Goal: Task Accomplishment & Management: Complete application form

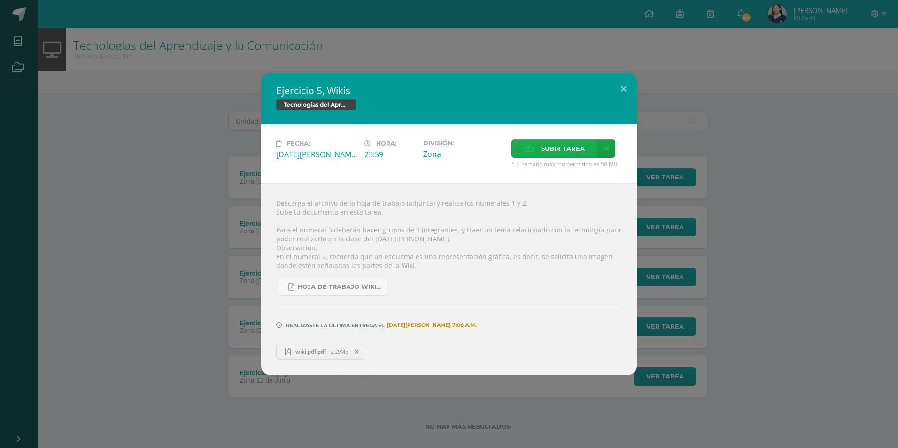
click at [532, 146] on icon at bounding box center [529, 149] width 10 height 6
click at [0, 0] on input "Subir tarea" at bounding box center [0, 0] width 0 height 0
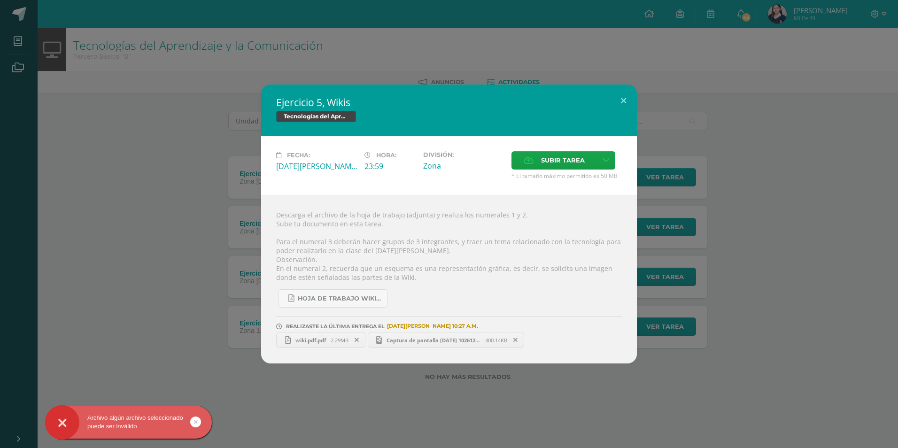
click at [449, 340] on span "Captura de pantalla [DATE] 102612.png" at bounding box center [433, 340] width 103 height 7
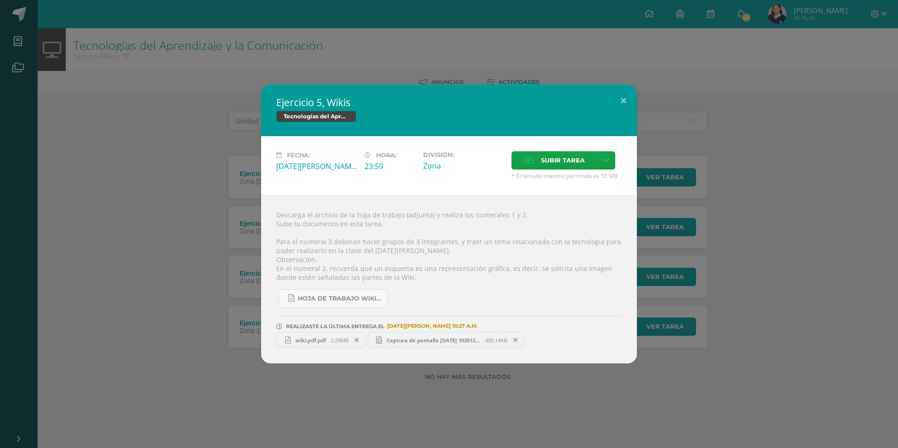
click at [181, 179] on div "Ejercicio 5, Wikis Tecnologías del Aprendizaje y la Comunicación Fecha: [DATE][…" at bounding box center [449, 224] width 891 height 279
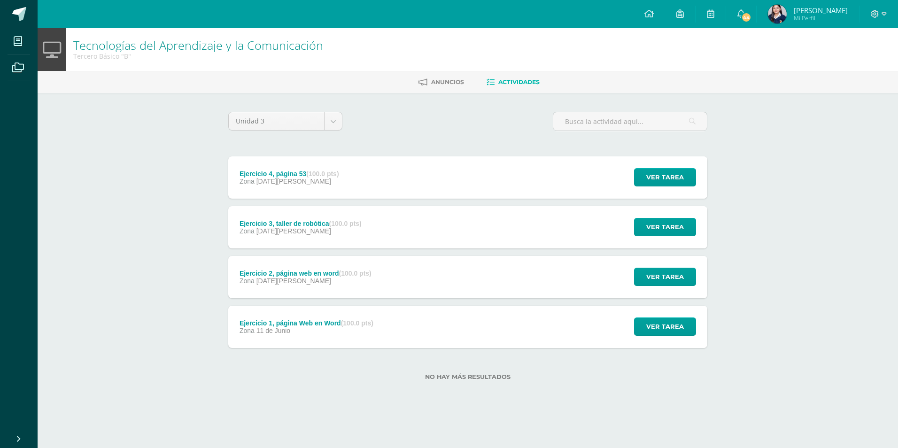
click at [312, 178] on div "Zona [DATE][PERSON_NAME]" at bounding box center [290, 182] width 100 height 8
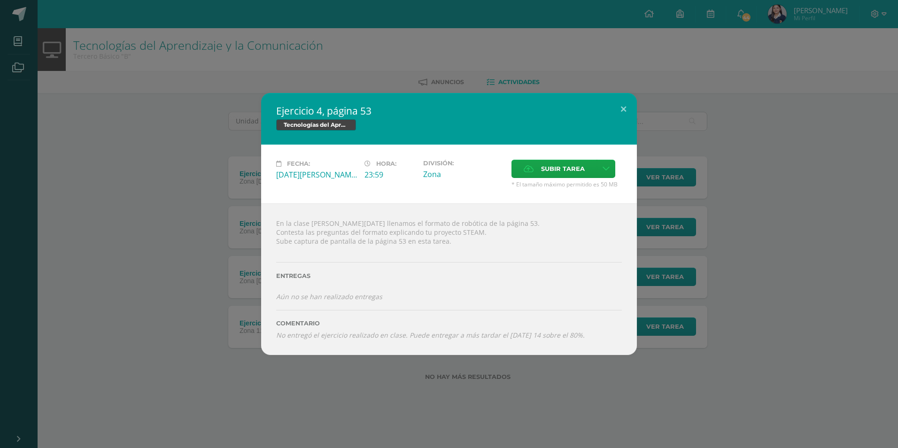
click at [196, 253] on div "Ejercicio 4, página 53 Tecnologías del Aprendizaje y la Comunicación Fecha: [DA…" at bounding box center [449, 224] width 891 height 262
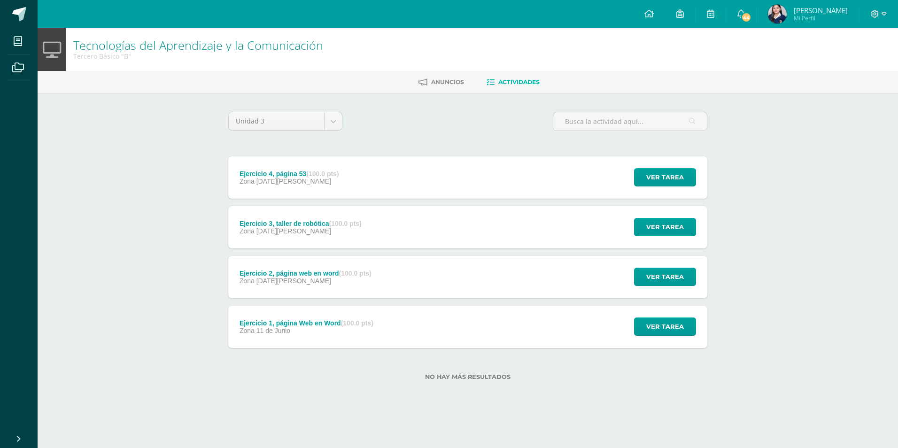
click at [313, 225] on div "Ejercicio 3, taller de robótica (100.0 pts)" at bounding box center [301, 224] width 122 height 8
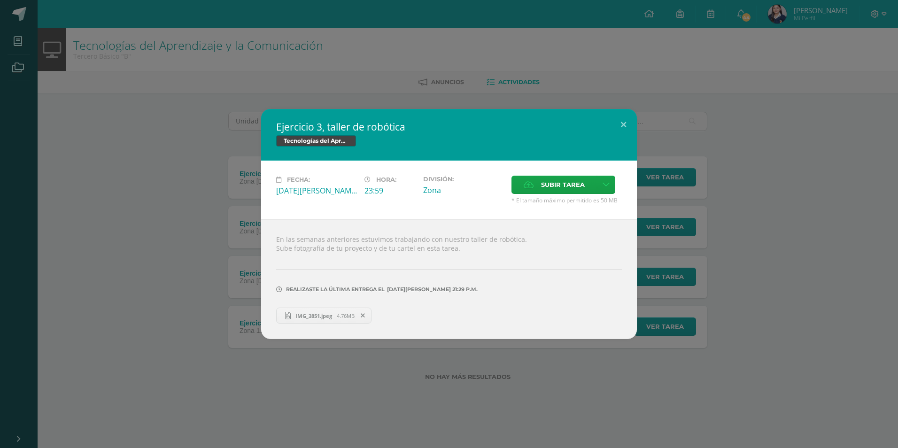
drag, startPoint x: 178, startPoint y: 256, endPoint x: 312, endPoint y: 304, distance: 143.3
click at [180, 258] on div "Ejercicio 3, taller de robótica Tecnologías del Aprendizaje y la Comunicación F…" at bounding box center [449, 224] width 891 height 230
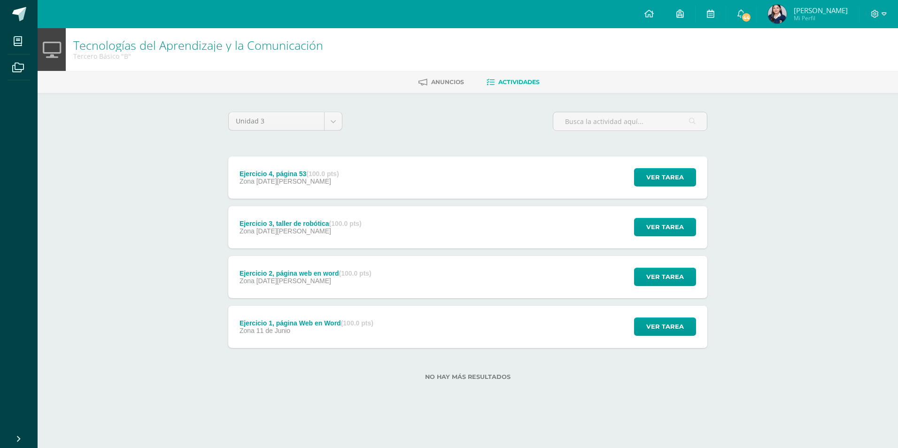
click at [328, 287] on div "Ejercicio 2, página web en word (100.0 pts) Zona 09 de Julio" at bounding box center [305, 277] width 155 height 42
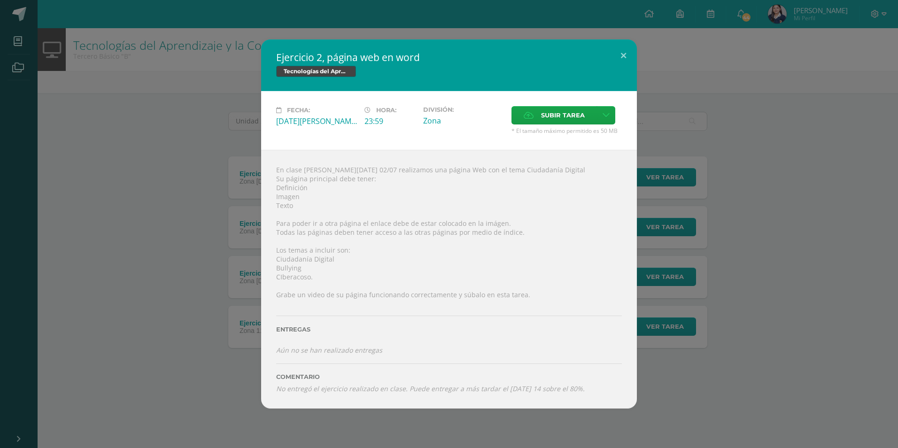
click at [187, 218] on div "Ejercicio 2, página web en word Tecnologías del Aprendizaje y la Comunicación F…" at bounding box center [449, 223] width 891 height 369
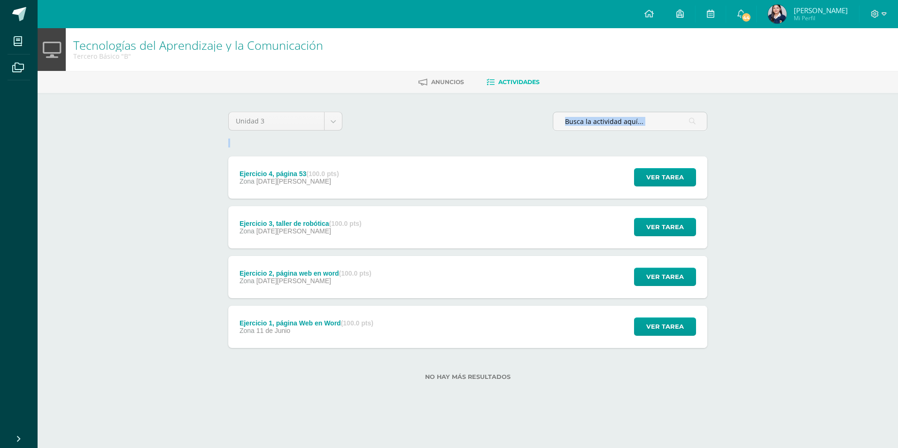
drag, startPoint x: 398, startPoint y: 129, endPoint x: 417, endPoint y: 152, distance: 29.7
click at [417, 152] on div "Unidad 3 Unidad 1 Unidad 2 Unidad 3 Unidad 4 Ejercicio 4, página 53 (100.0 pts)…" at bounding box center [468, 252] width 487 height 280
click at [185, 243] on div "Tecnologías del Aprendizaje y la Comunicación Tercero Básico "B" Anuncios Activ…" at bounding box center [468, 219] width 861 height 382
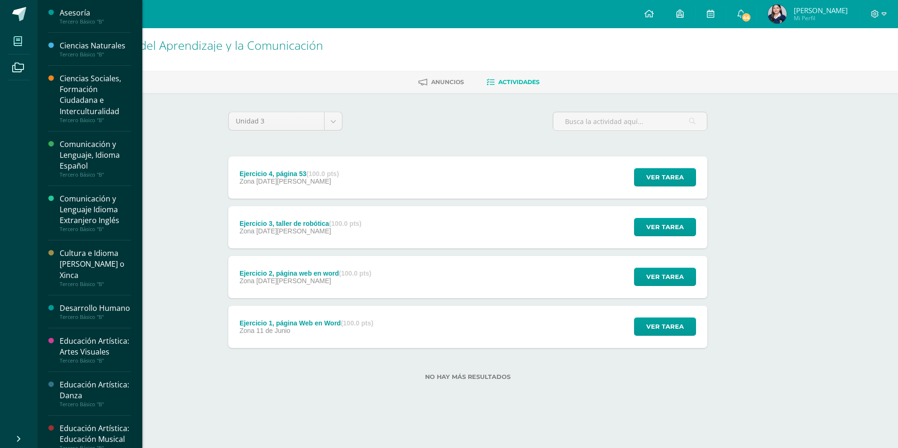
click at [13, 43] on span at bounding box center [18, 41] width 21 height 21
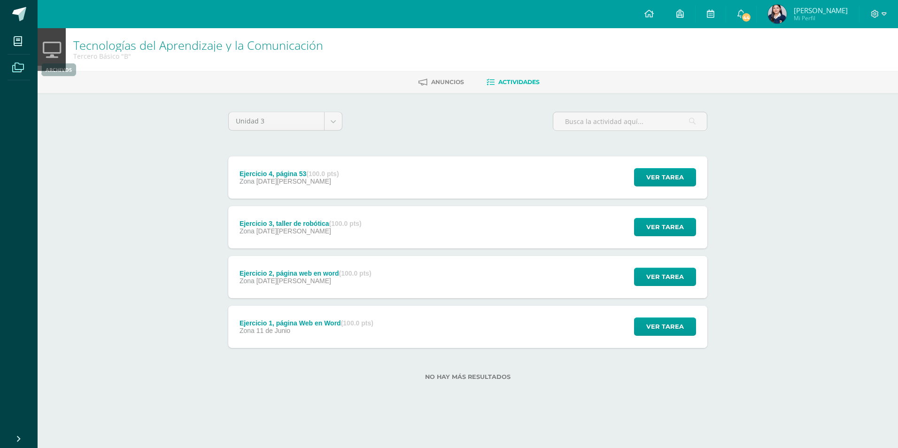
click at [18, 74] on span at bounding box center [18, 66] width 21 height 21
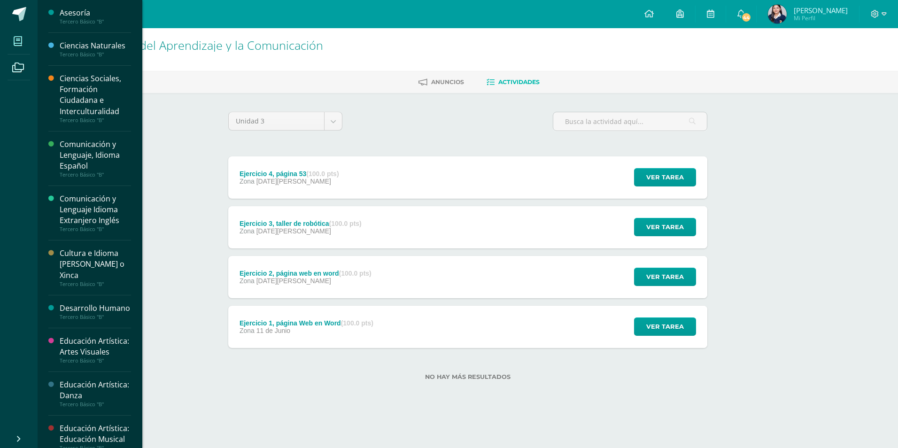
click at [24, 31] on span at bounding box center [18, 41] width 21 height 21
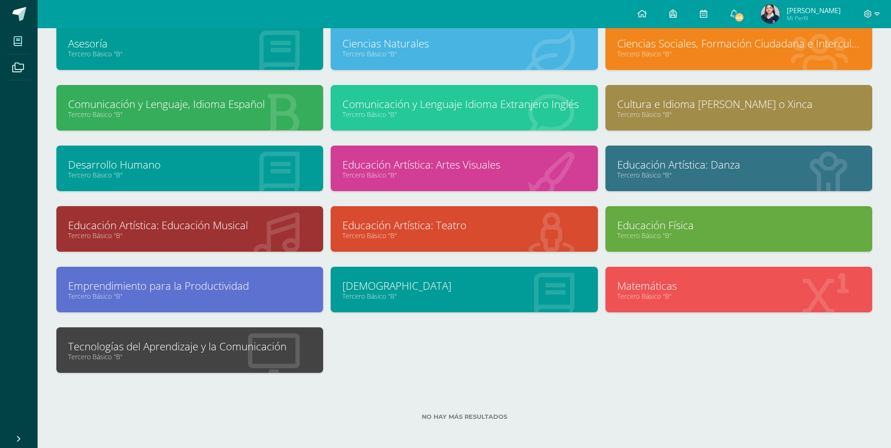
scroll to position [68, 0]
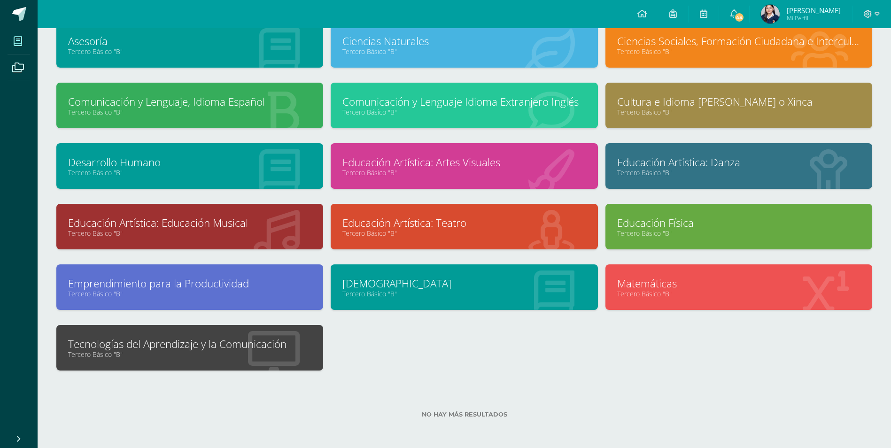
click at [226, 343] on link "Tecnologías del Aprendizaje y la Comunicación" at bounding box center [189, 344] width 243 height 15
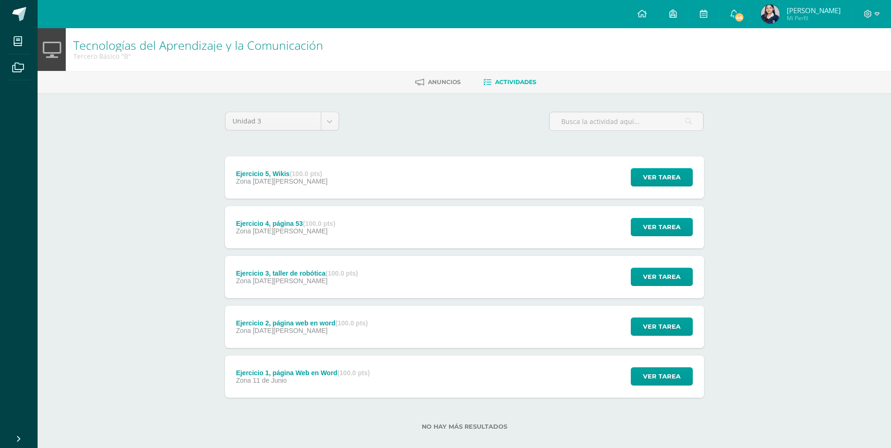
click at [321, 180] on div "Zona 08 de Agosto" at bounding box center [282, 182] width 92 height 8
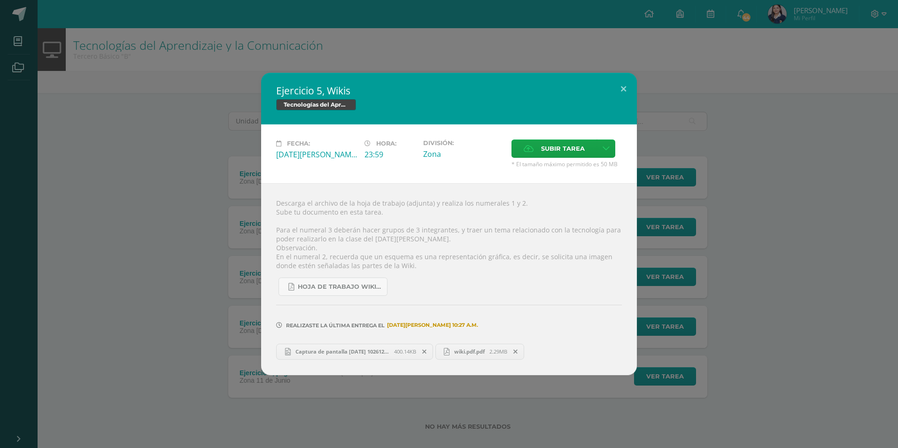
click at [755, 335] on div "Ejercicio 5, Wikis Tecnologías del Aprendizaje y la Comunicación Fecha: [DATE][…" at bounding box center [449, 224] width 891 height 302
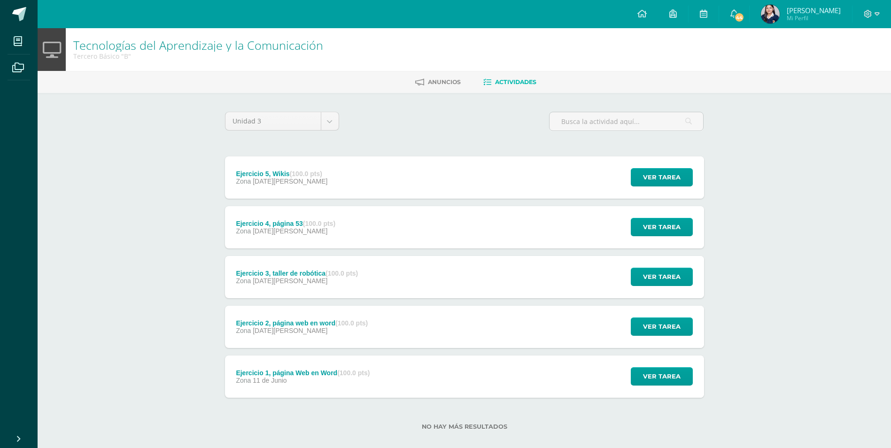
click at [306, 380] on div "Zona 11 de Junio" at bounding box center [303, 381] width 134 height 8
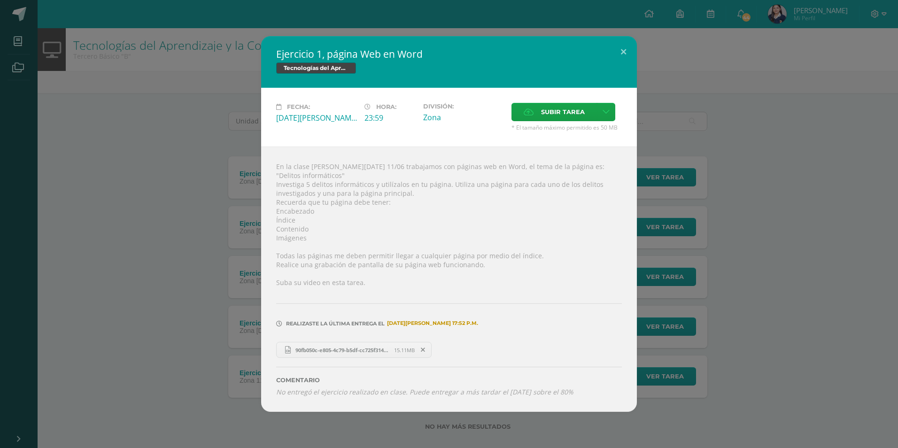
click at [317, 351] on link "90fb050c-e805-4c79-b5df-cc725f3143df.mp4 15.11MB" at bounding box center [354, 350] width 156 height 16
click at [146, 137] on div "Ejercicio 1, página Web en Word Tecnologías del Aprendizaje y la Comunicación F…" at bounding box center [449, 224] width 891 height 376
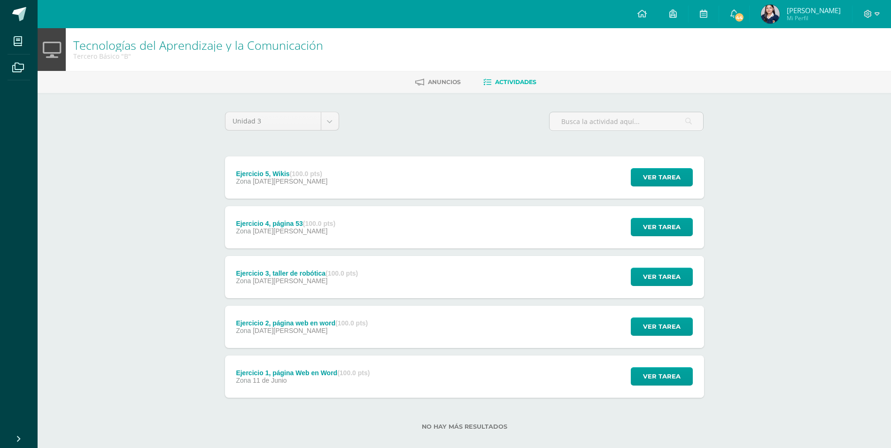
click at [305, 194] on div "Ejercicio 5, Wikis (100.0 pts) Zona 08 de Agosto" at bounding box center [282, 177] width 114 height 42
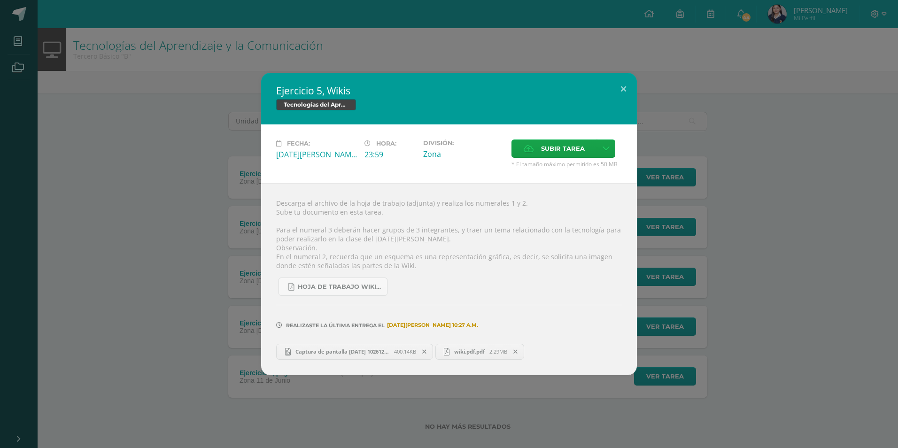
drag, startPoint x: 186, startPoint y: 304, endPoint x: 194, endPoint y: 308, distance: 9.3
click at [186, 303] on div "Ejercicio 5, Wikis Tecnologías del Aprendizaje y la Comunicación Fecha: [DATE][…" at bounding box center [449, 224] width 891 height 302
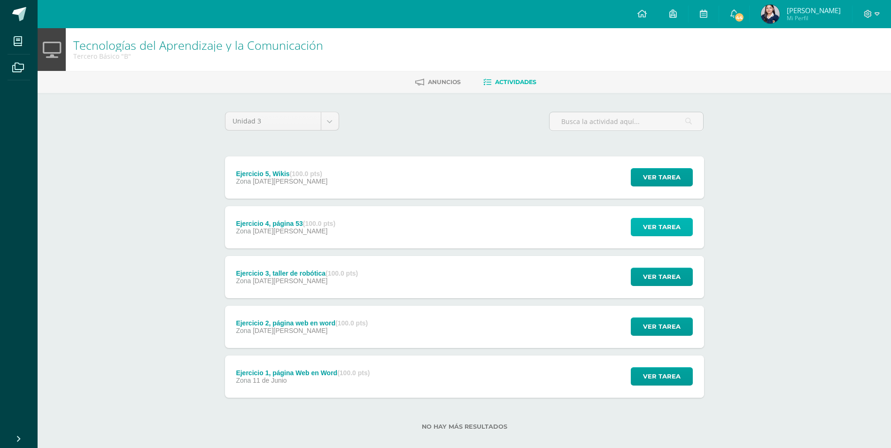
click at [675, 218] on span "Ver tarea" at bounding box center [662, 226] width 38 height 17
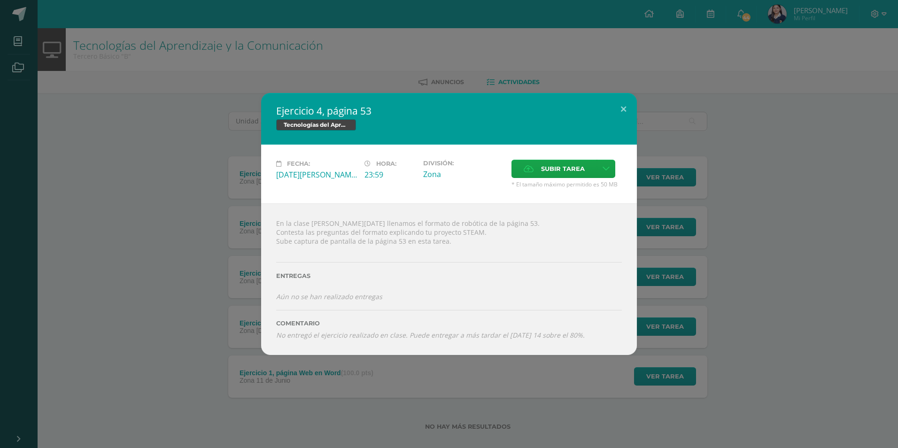
drag, startPoint x: 206, startPoint y: 283, endPoint x: 204, endPoint y: 293, distance: 10.6
click at [204, 293] on div "Ejercicio 4, página 53 Tecnologías del Aprendizaje y la Comunicación Fecha: [DA…" at bounding box center [449, 224] width 891 height 262
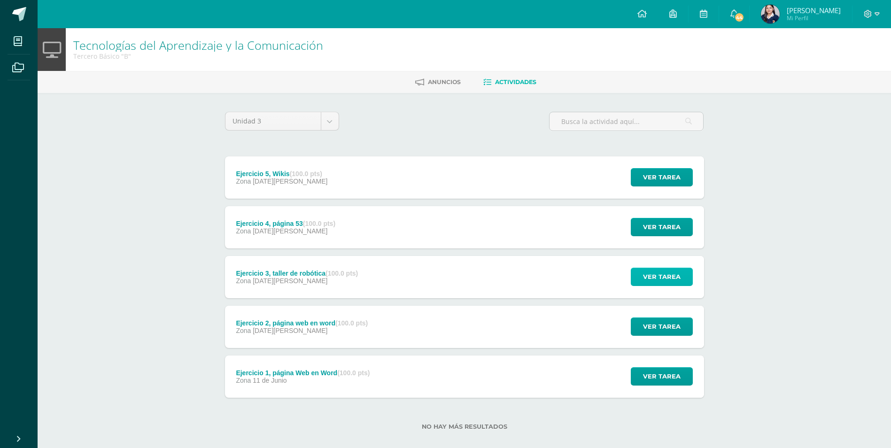
click at [655, 272] on span "Ver tarea" at bounding box center [662, 276] width 38 height 17
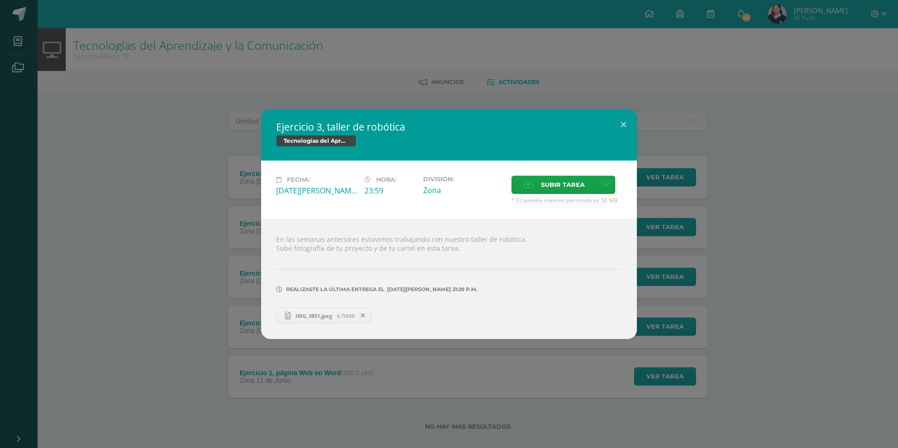
click at [131, 180] on div "Ejercicio 3, taller de robótica Tecnologías del Aprendizaje y la Comunicación F…" at bounding box center [449, 224] width 891 height 230
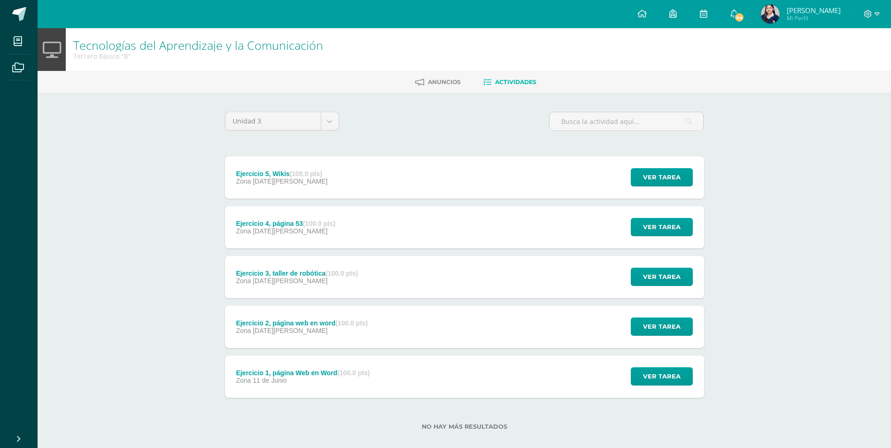
click at [288, 222] on div "Ejercicio 4, página 53 (100.0 pts)" at bounding box center [286, 224] width 100 height 8
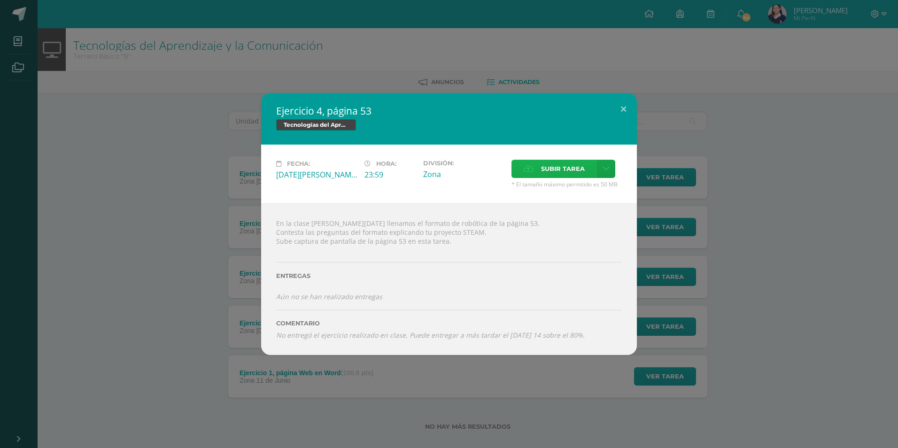
drag, startPoint x: 547, startPoint y: 176, endPoint x: 545, endPoint y: 162, distance: 14.7
click at [545, 162] on span "Subir tarea" at bounding box center [563, 168] width 44 height 17
click at [0, 0] on input "Subir tarea" at bounding box center [0, 0] width 0 height 0
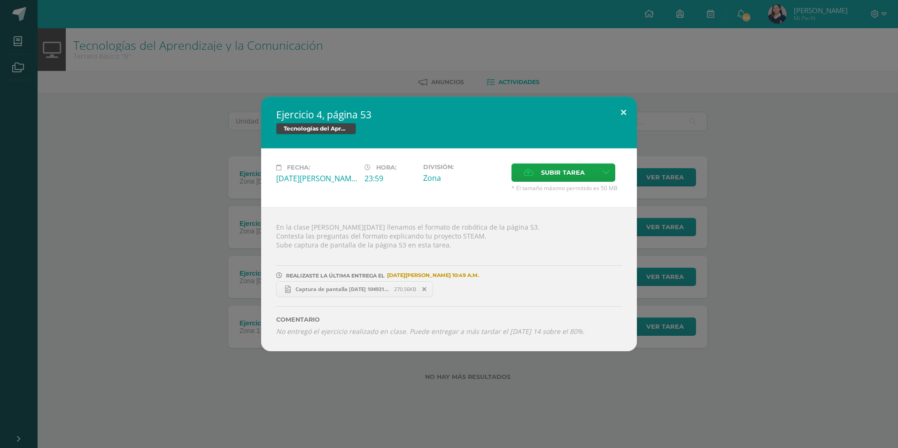
click at [629, 111] on button at bounding box center [623, 113] width 27 height 32
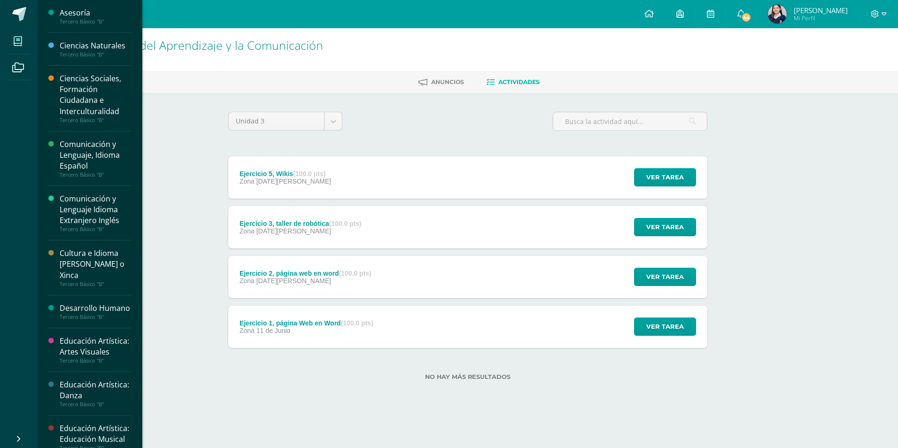
click at [16, 46] on icon at bounding box center [18, 41] width 8 height 9
click at [99, 197] on div "Comunicación y Lenguaje Idioma Extranjero Inglés" at bounding box center [95, 210] width 71 height 32
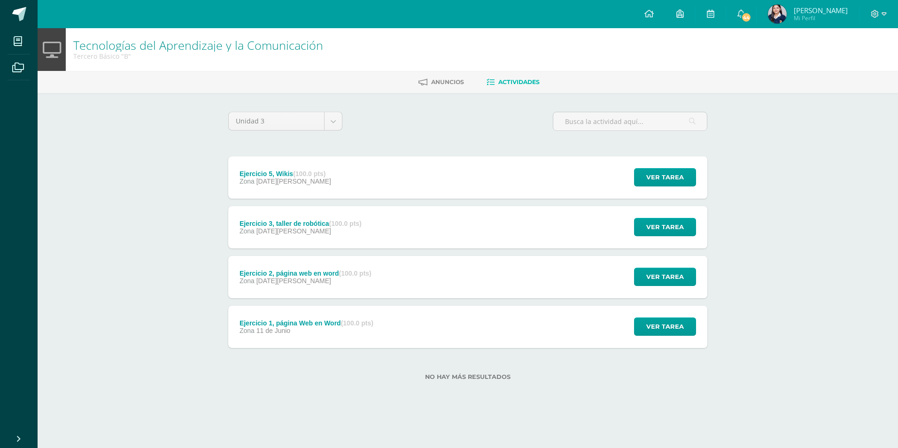
scroll to position [94, 0]
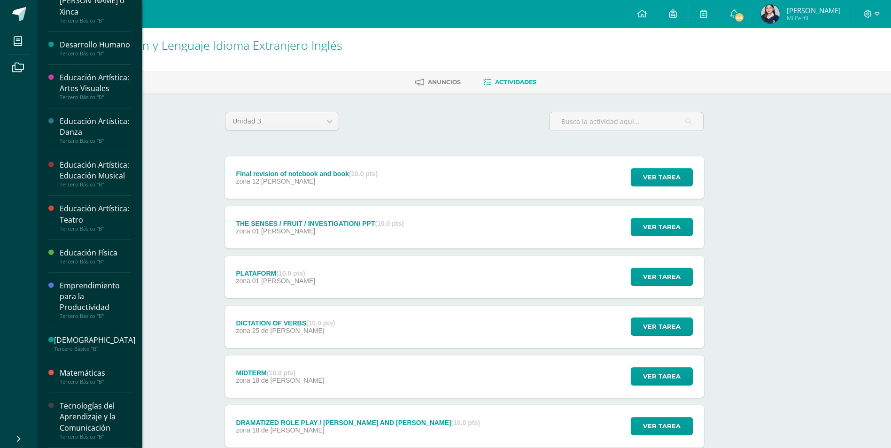
scroll to position [296, 0]
click at [82, 421] on div "Tecnologías del Aprendizaje y la Comunicación" at bounding box center [95, 417] width 71 height 32
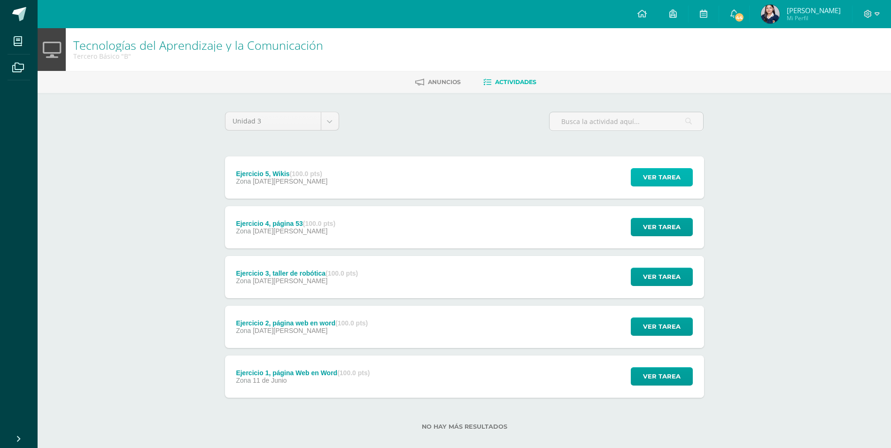
click at [662, 172] on span "Ver tarea" at bounding box center [662, 177] width 38 height 17
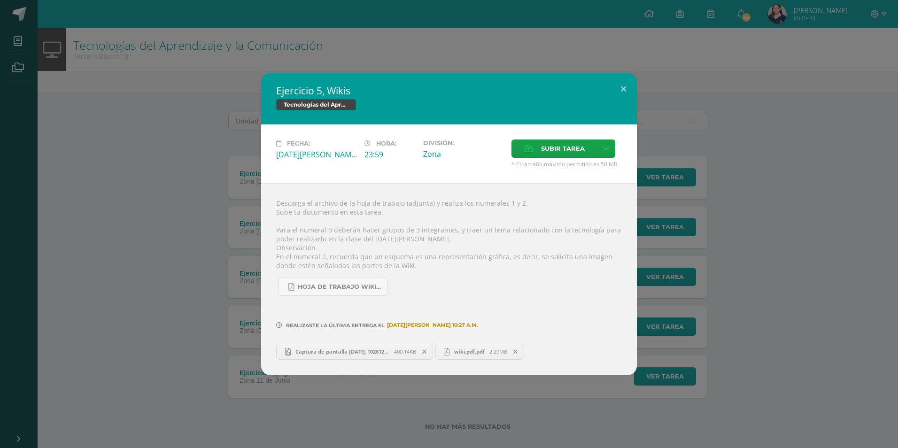
click at [151, 257] on div "Ejercicio 5, Wikis Tecnologías del Aprendizaje y la Comunicación Fecha: [DATE][…" at bounding box center [449, 224] width 891 height 302
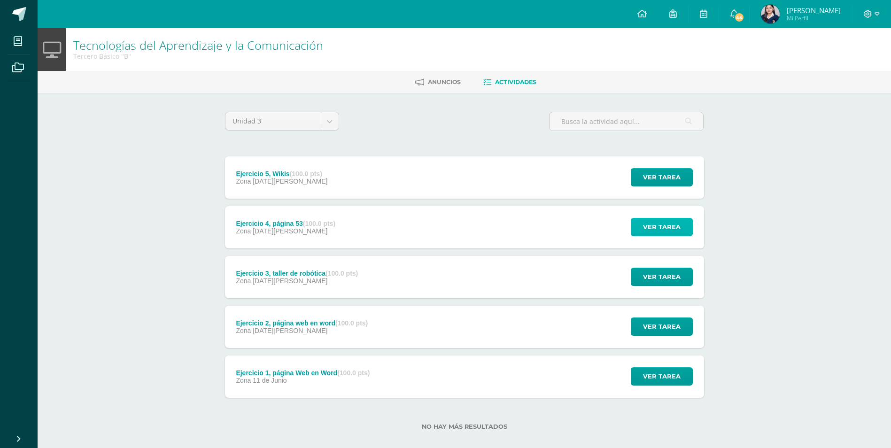
click at [664, 228] on span "Ver tarea" at bounding box center [662, 226] width 38 height 17
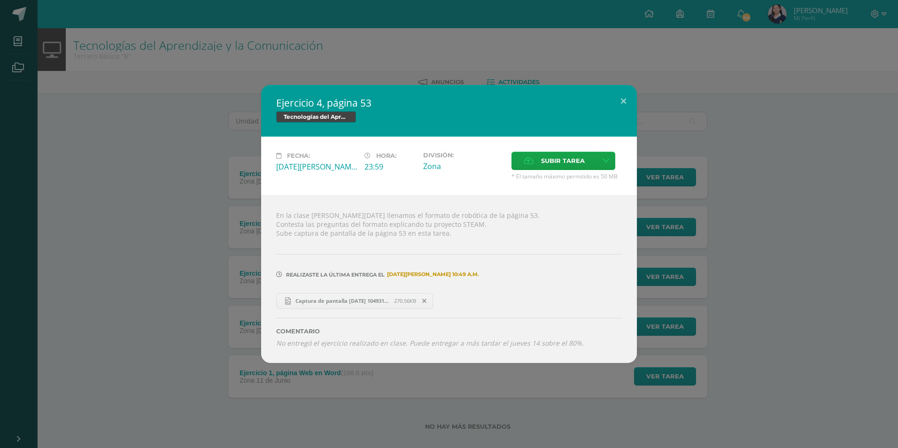
click at [201, 262] on div "Ejercicio 4, página 53 Tecnologías del Aprendizaje y la Comunicación Fecha: [DA…" at bounding box center [449, 224] width 891 height 278
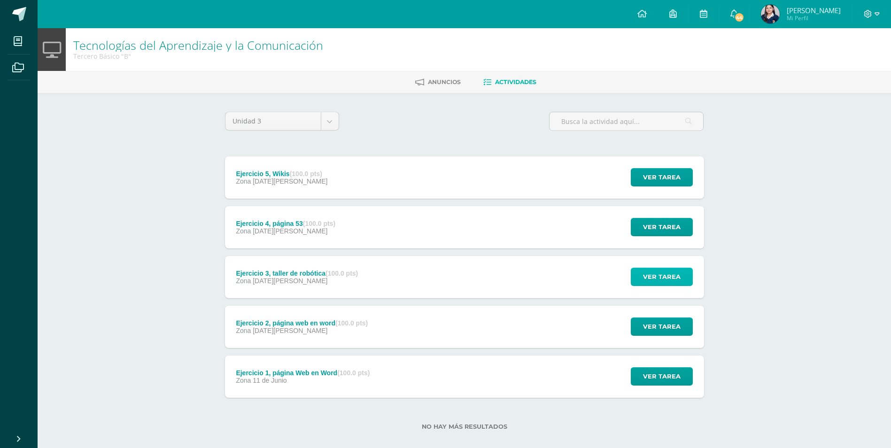
click at [659, 274] on span "Ver tarea" at bounding box center [662, 276] width 38 height 17
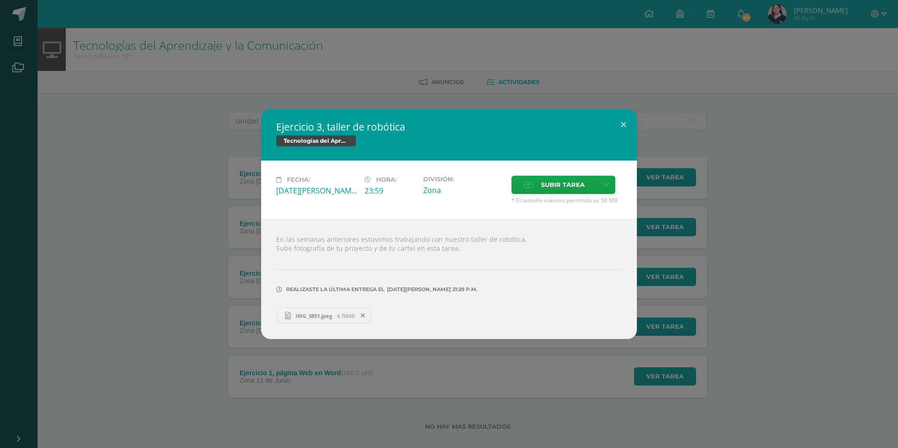
click at [141, 369] on div "Ejercicio 3, taller de robótica Tecnologías del Aprendizaje y la Comunicación F…" at bounding box center [449, 224] width 898 height 448
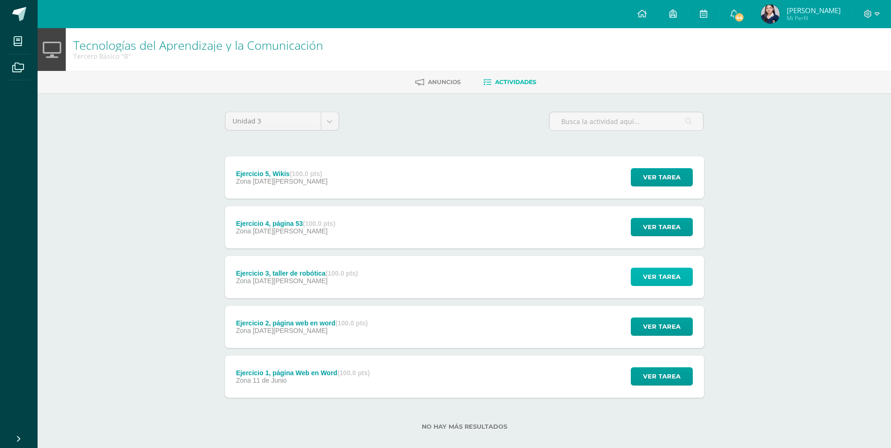
click at [668, 277] on span "Ver tarea" at bounding box center [662, 276] width 38 height 17
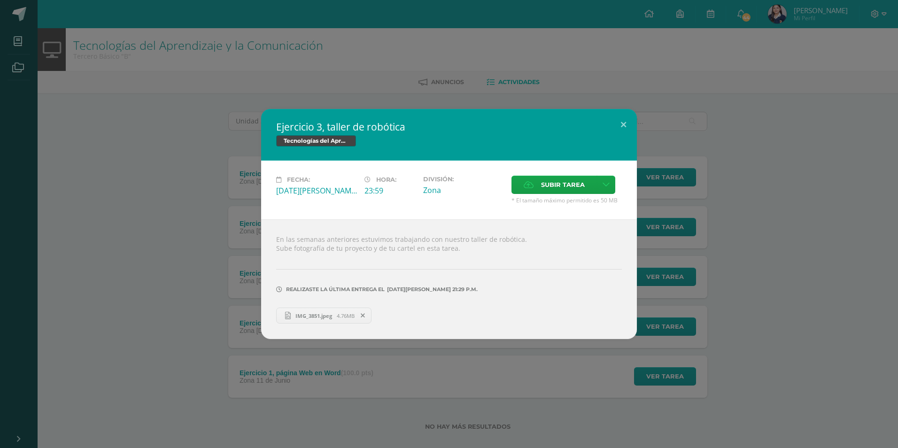
click at [185, 285] on div "Ejercicio 3, taller de robótica Tecnologías del Aprendizaje y la Comunicación F…" at bounding box center [449, 224] width 891 height 230
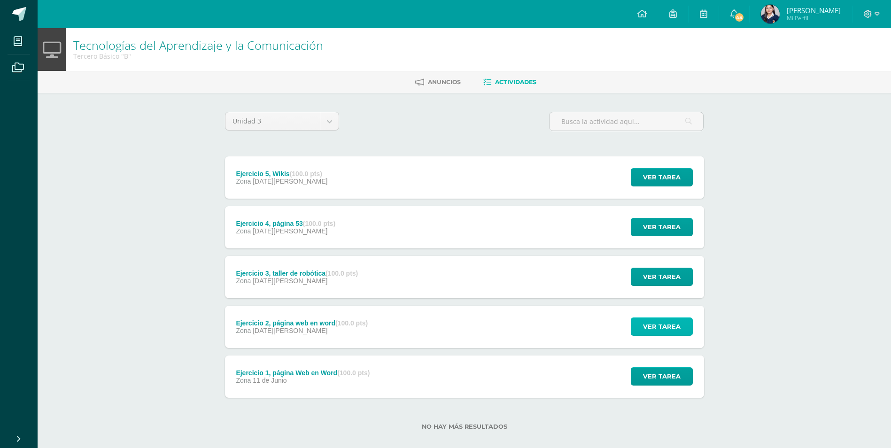
click at [676, 333] on span "Ver tarea" at bounding box center [662, 326] width 38 height 17
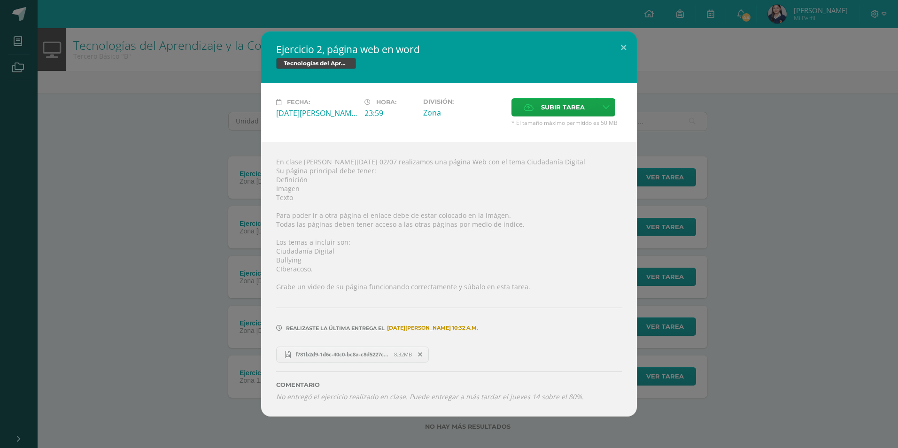
drag, startPoint x: 177, startPoint y: 301, endPoint x: 181, endPoint y: 311, distance: 11.2
click at [178, 306] on div "Ejercicio 2, página web en word Tecnologías del Aprendizaje y la Comunicación F…" at bounding box center [449, 223] width 891 height 385
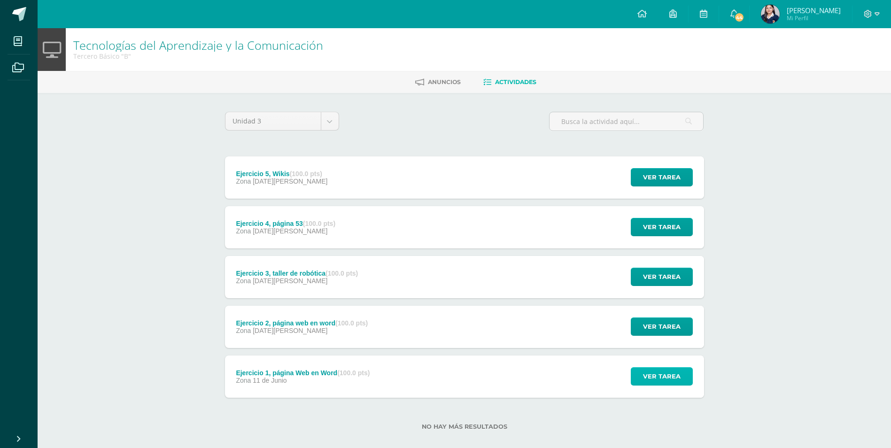
click at [647, 380] on span "Ver tarea" at bounding box center [662, 376] width 38 height 17
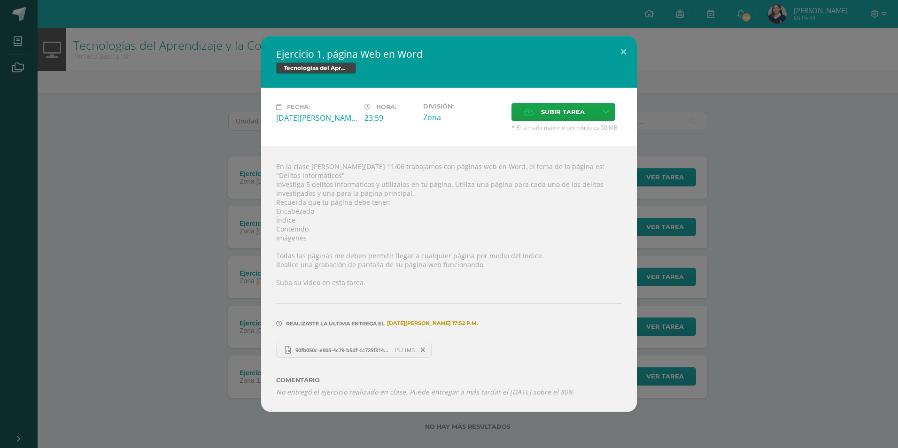
click at [784, 339] on div "Ejercicio 1, página Web en Word Tecnologías del Aprendizaje y la Comunicación F…" at bounding box center [449, 224] width 891 height 376
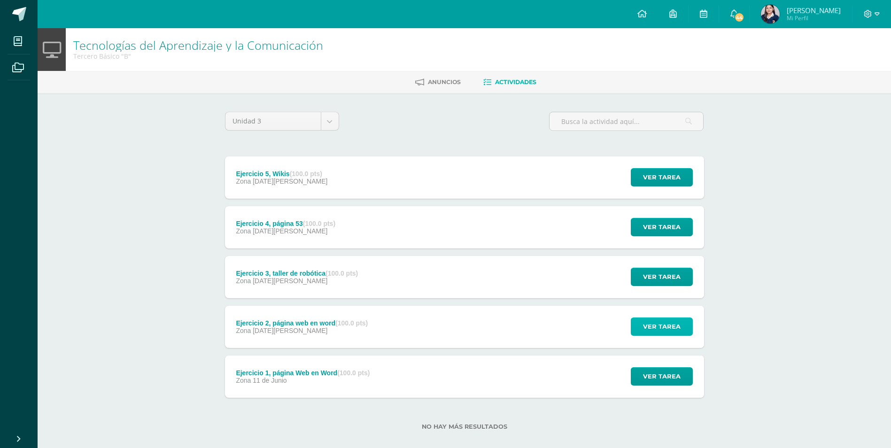
click at [644, 320] on button "Ver tarea" at bounding box center [662, 327] width 62 height 18
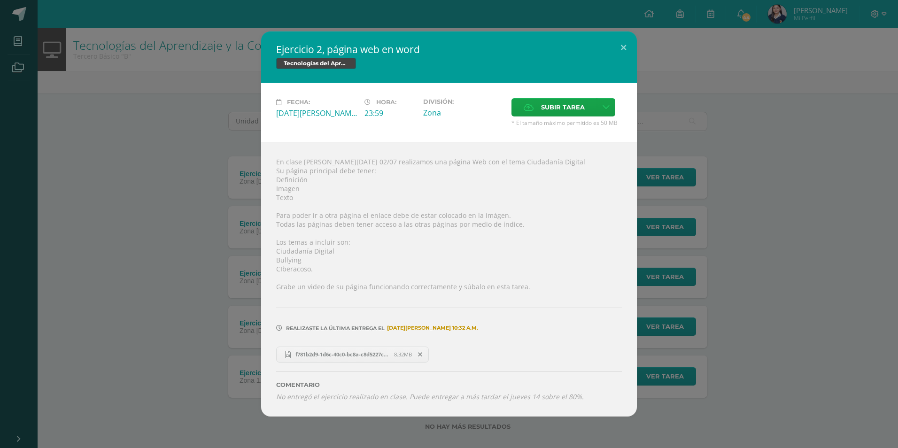
click at [758, 297] on div "Ejercicio 2, página web en word Tecnologías del Aprendizaje y la Comunicación F…" at bounding box center [449, 223] width 891 height 385
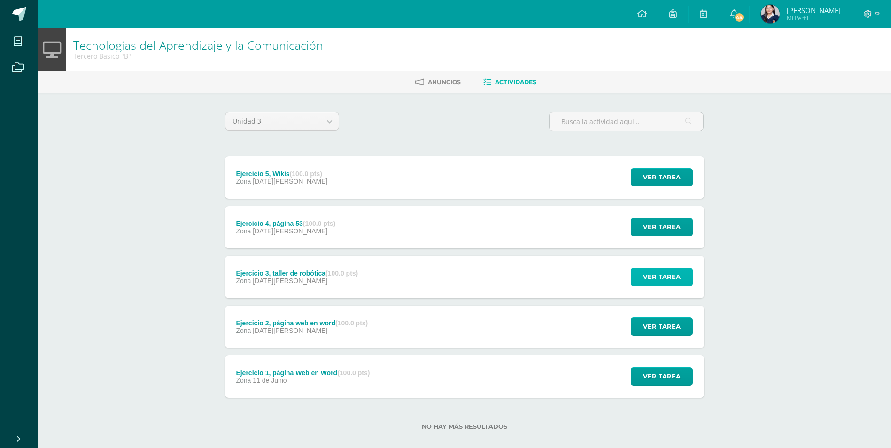
click at [679, 274] on span "Ver tarea" at bounding box center [662, 276] width 38 height 17
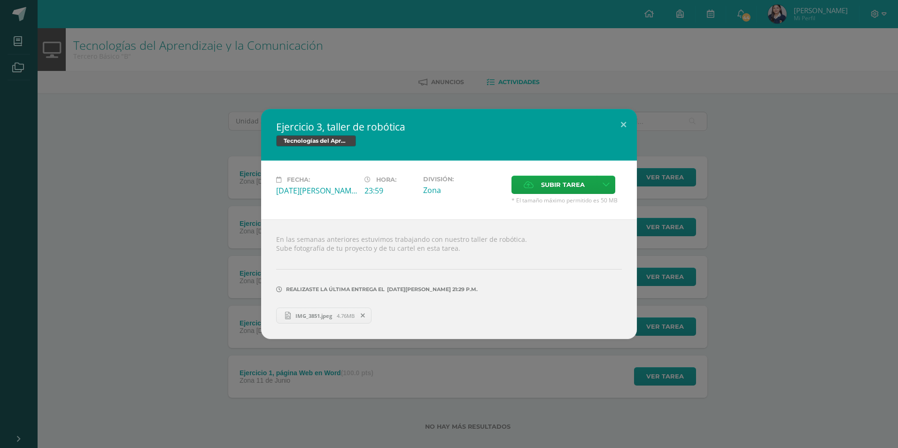
click at [776, 293] on div "Ejercicio 3, taller de robótica Tecnologías del Aprendizaje y la Comunicación F…" at bounding box center [449, 224] width 891 height 230
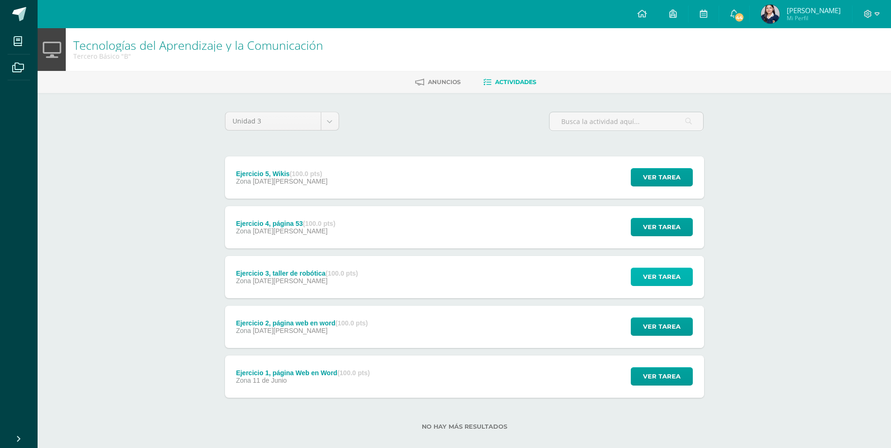
click at [653, 274] on span "Ver tarea" at bounding box center [662, 276] width 38 height 17
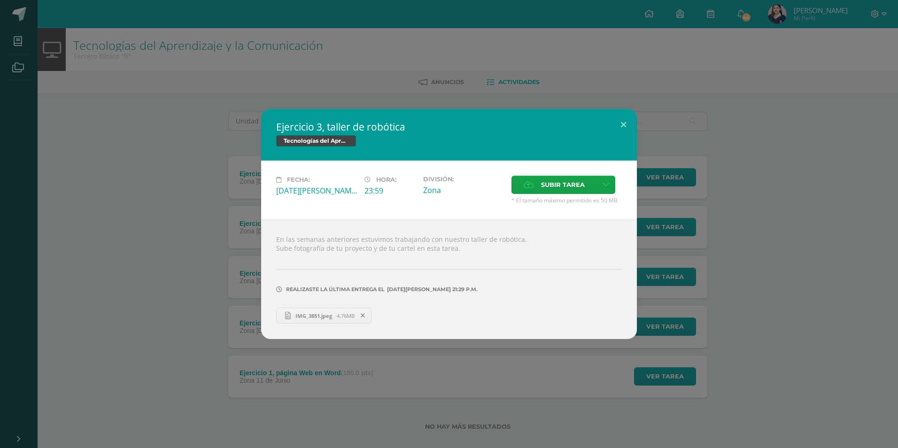
click at [303, 314] on span "IMG_3851.jpeg" at bounding box center [314, 315] width 46 height 7
click at [75, 321] on div "Ejercicio 3, taller de robótica Tecnologías del Aprendizaje y la Comunicación F…" at bounding box center [449, 224] width 891 height 230
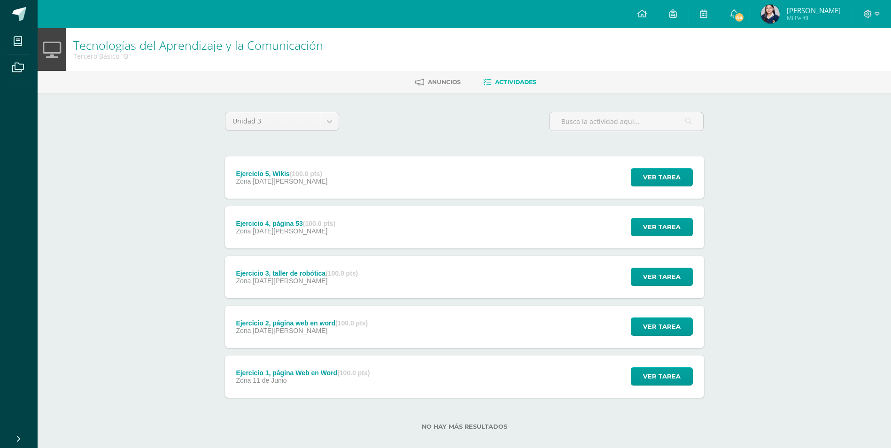
click at [330, 220] on strong "(100.0 pts)" at bounding box center [319, 224] width 32 height 8
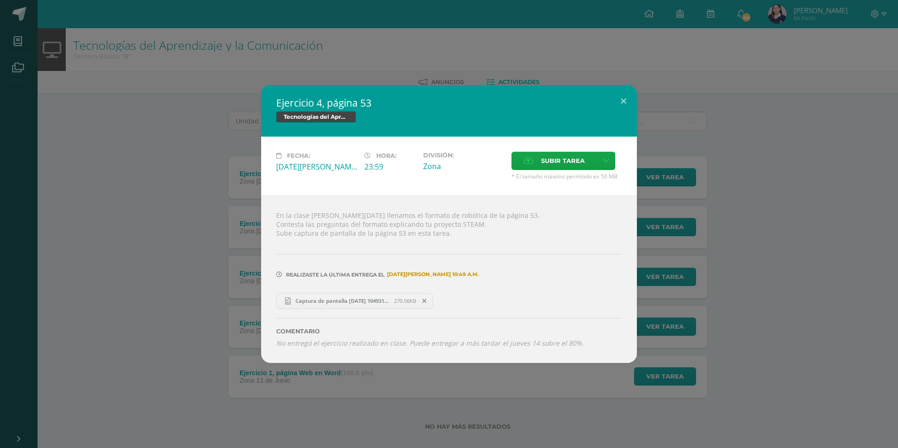
click at [207, 341] on div "Ejercicio 4, página 53 Tecnologías del Aprendizaje y la Comunicación Fecha: [DA…" at bounding box center [449, 224] width 891 height 278
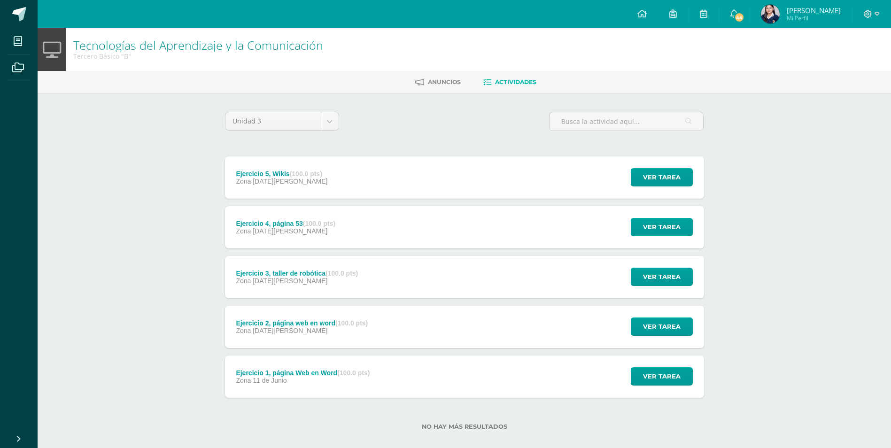
drag, startPoint x: 362, startPoint y: 234, endPoint x: 362, endPoint y: 226, distance: 8.5
click at [362, 226] on div "Ejercicio 4, página 53 (100.0 pts) Zona [DATE][PERSON_NAME] Ver tarea Ejercicio…" at bounding box center [464, 227] width 479 height 42
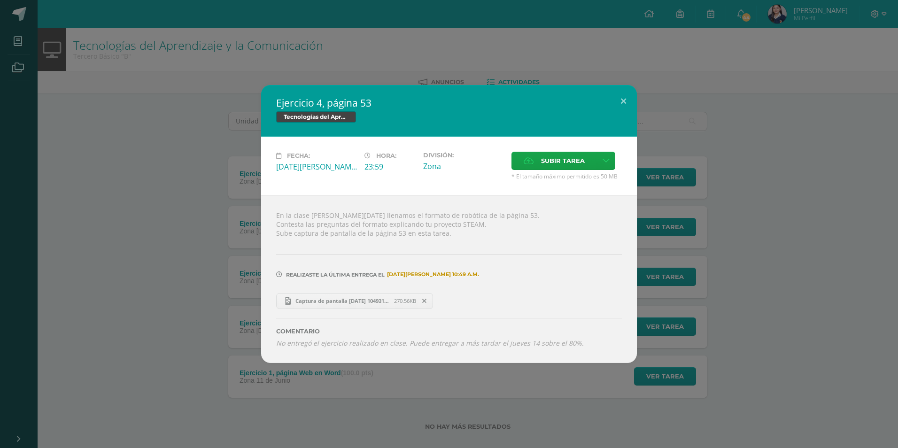
click at [203, 261] on div "Ejercicio 4, página 53 Tecnologías del Aprendizaje y la Comunicación Fecha: [DA…" at bounding box center [449, 224] width 891 height 278
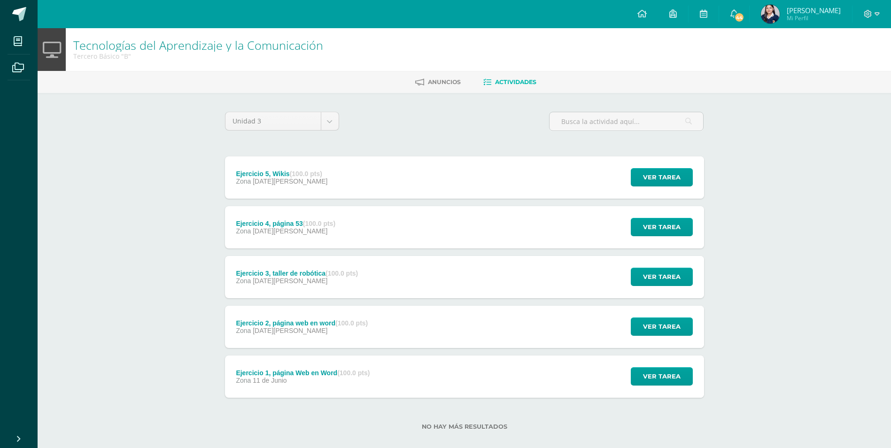
click at [305, 172] on strong "(100.0 pts)" at bounding box center [306, 174] width 32 height 8
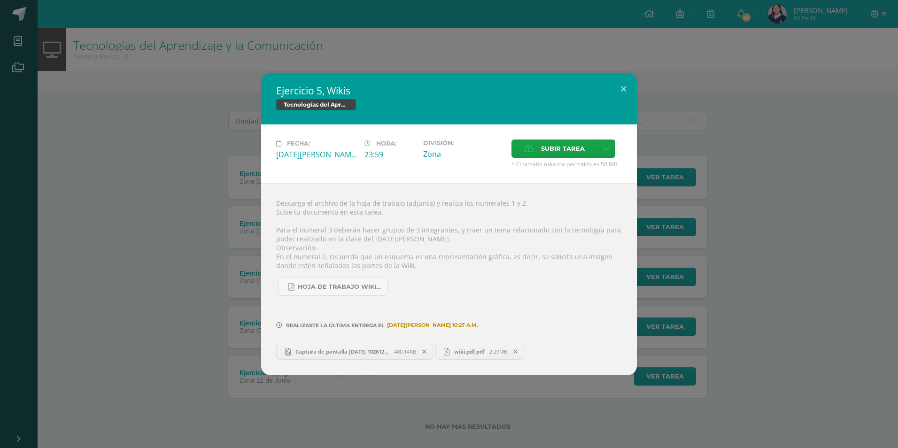
click at [190, 266] on div "Ejercicio 5, Wikis Tecnologías del Aprendizaje y la Comunicación Fecha: [DATE][…" at bounding box center [449, 224] width 891 height 302
